Goal: Transaction & Acquisition: Download file/media

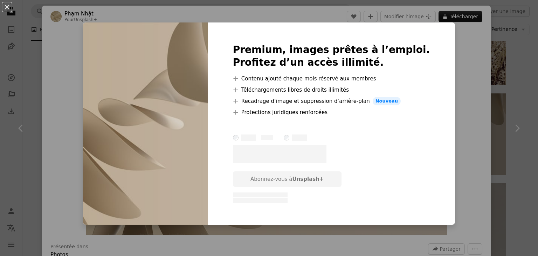
scroll to position [70, 0]
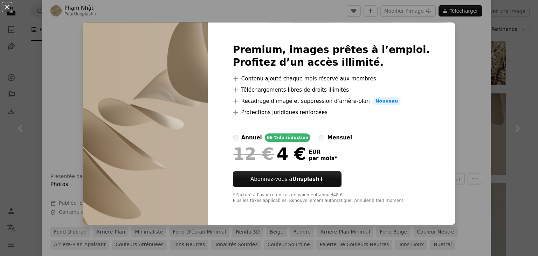
click at [4, 3] on button "An X shape" at bounding box center [7, 7] width 8 height 8
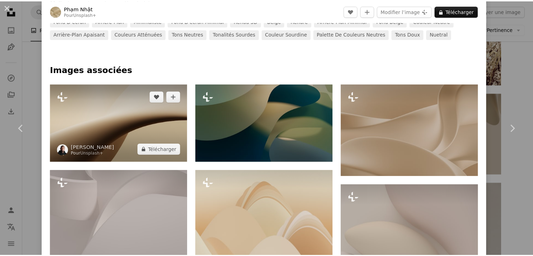
scroll to position [351, 0]
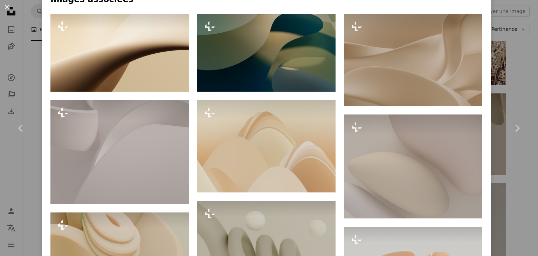
click at [511, 18] on div "An X shape Chevron left Chevron right [PERSON_NAME] Pour Unsplash+ A heart A pl…" at bounding box center [269, 128] width 538 height 256
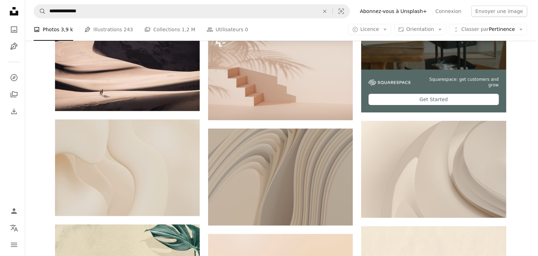
scroll to position [280, 0]
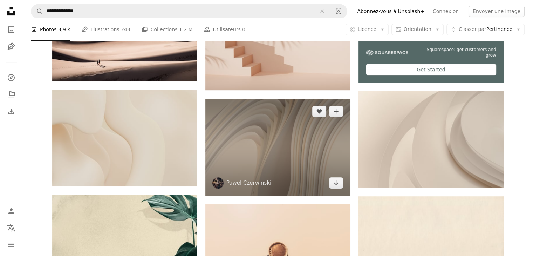
click at [264, 148] on img at bounding box center [277, 146] width 145 height 96
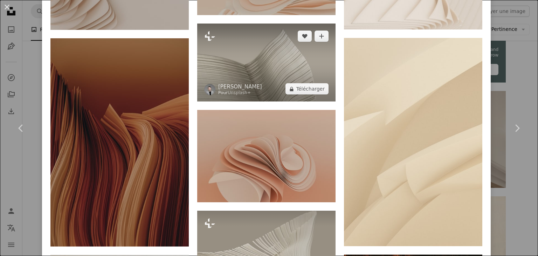
scroll to position [946, 0]
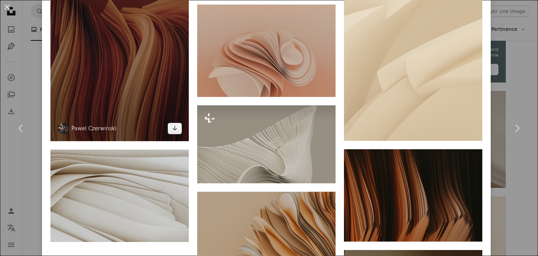
click at [151, 111] on img at bounding box center [119, 37] width 138 height 208
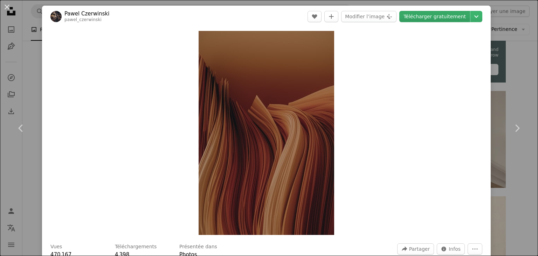
click at [410, 15] on link "Télécharger gratuitement" at bounding box center [435, 16] width 71 height 11
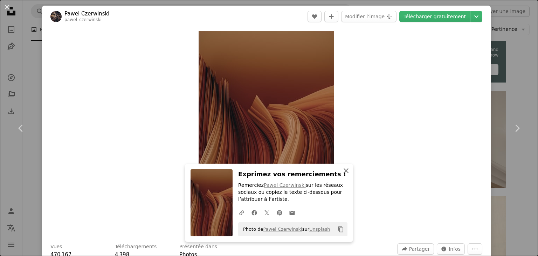
click at [342, 168] on icon "An X shape" at bounding box center [346, 170] width 8 height 8
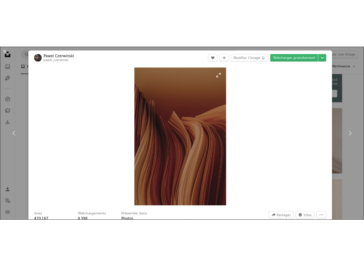
scroll to position [256, 0]
